Goal: Task Accomplishment & Management: Manage account settings

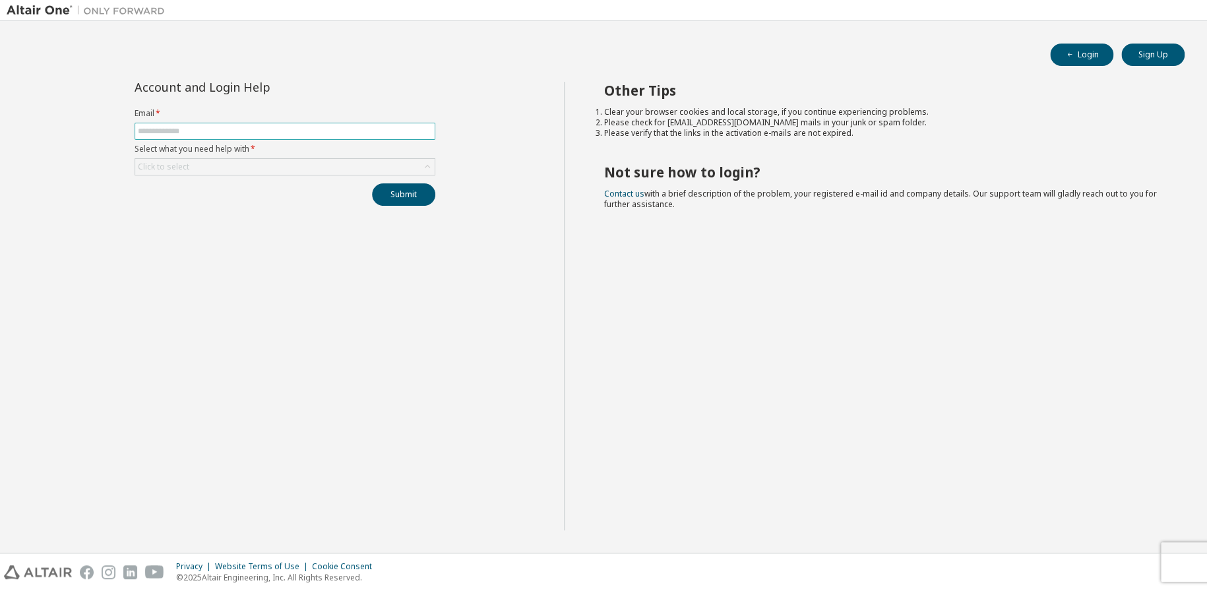
click at [290, 124] on span at bounding box center [285, 131] width 301 height 17
click at [291, 129] on input "text" at bounding box center [285, 131] width 294 height 11
type input "**********"
click at [239, 164] on div "Click to select" at bounding box center [284, 167] width 299 height 16
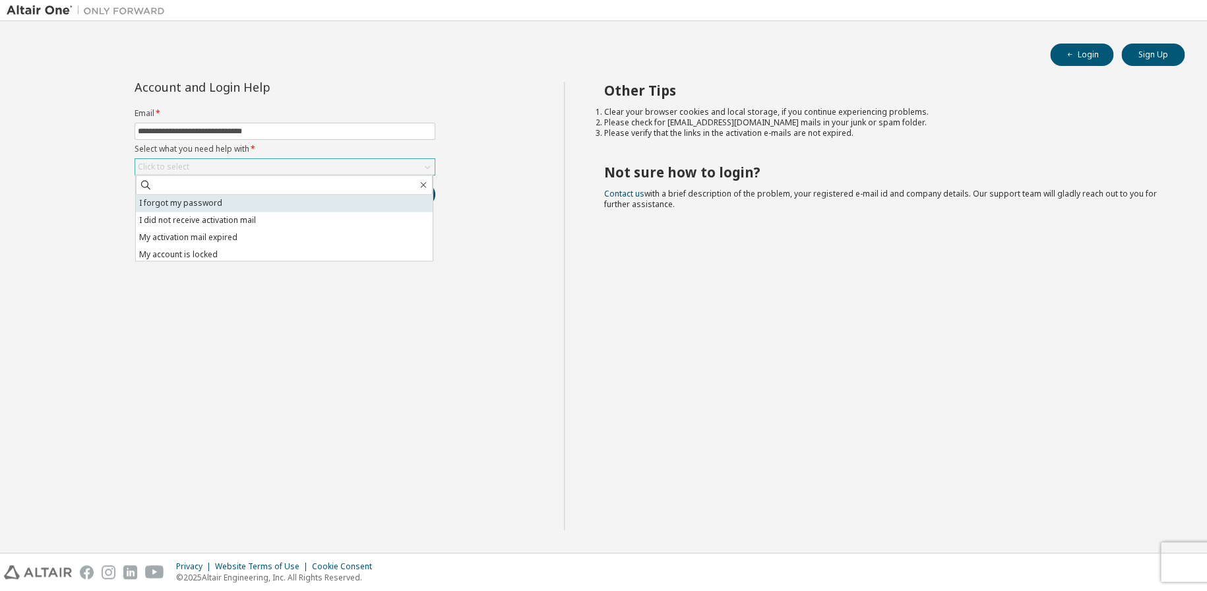
click at [230, 202] on li "I forgot my password" at bounding box center [284, 203] width 297 height 17
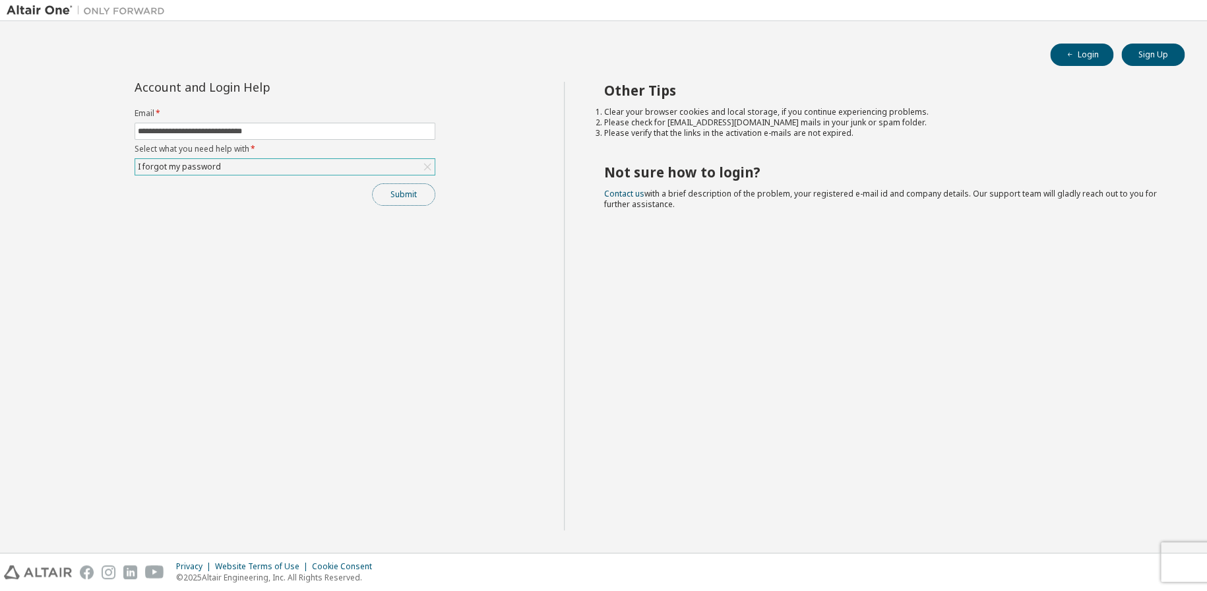
click at [409, 191] on button "Submit" at bounding box center [403, 194] width 63 height 22
click at [1100, 550] on link "Altair support" at bounding box center [1111, 554] width 53 height 11
click at [388, 201] on button "Submit" at bounding box center [403, 194] width 63 height 22
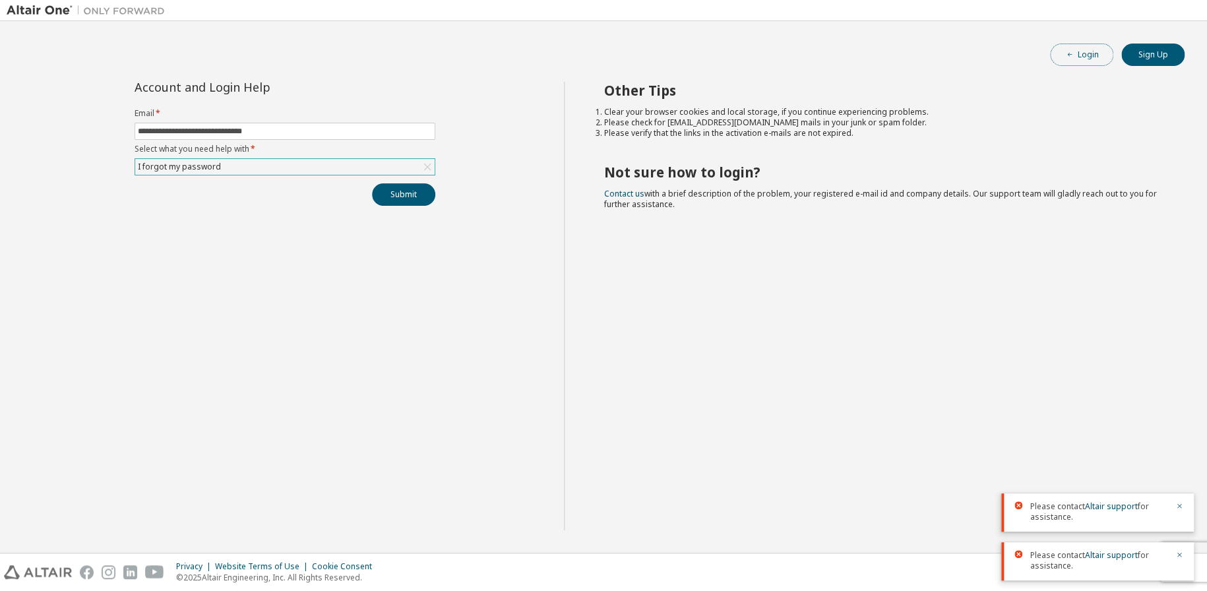
click at [1082, 49] on button "Login" at bounding box center [1081, 55] width 63 height 22
